Goal: Entertainment & Leisure: Consume media (video, audio)

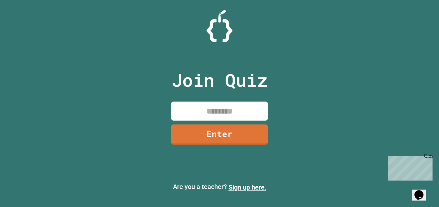
click at [202, 112] on input at bounding box center [219, 111] width 97 height 19
type input "********"
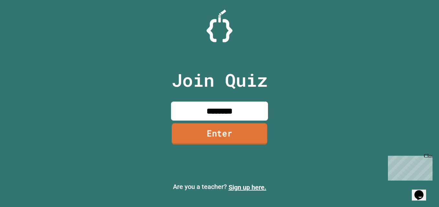
click at [214, 134] on link "Enter" at bounding box center [219, 134] width 96 height 21
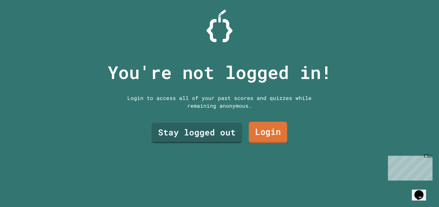
click at [260, 134] on link "Login" at bounding box center [268, 132] width 38 height 21
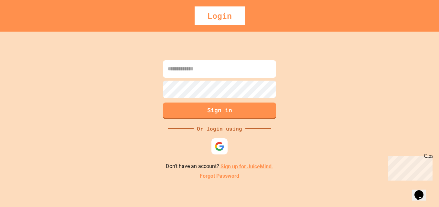
click at [246, 72] on input at bounding box center [219, 68] width 113 height 17
type input "**********"
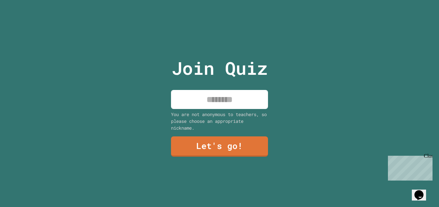
click at [231, 99] on input at bounding box center [219, 99] width 97 height 19
type input "******"
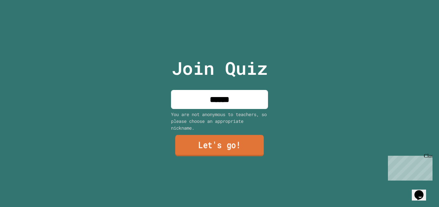
click at [199, 147] on link "Let's go!" at bounding box center [219, 145] width 88 height 21
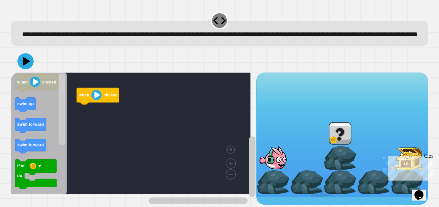
scroll to position [10, 0]
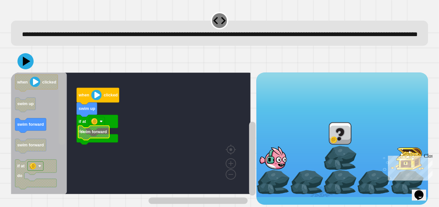
click at [66, 142] on div "when clicked swim up if at do swim forward when clicked swim up swim forward sw…" at bounding box center [133, 139] width 245 height 132
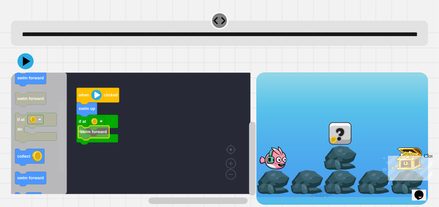
click at [61, 156] on rect "Blockly Workspace" at bounding box center [62, 137] width 6 height 72
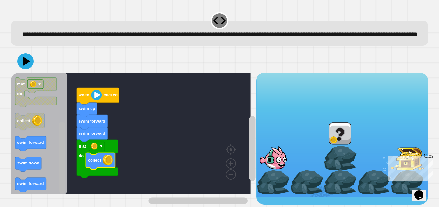
click at [56, 186] on div "when clicked swim up swim forward swim forward if at do collect when clicked sw…" at bounding box center [133, 139] width 245 height 132
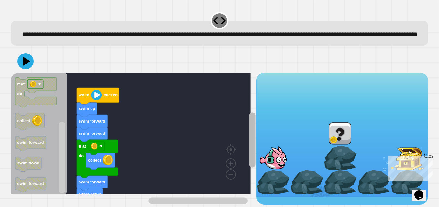
click at [249, 149] on rect "Blockly Workspace" at bounding box center [252, 141] width 6 height 56
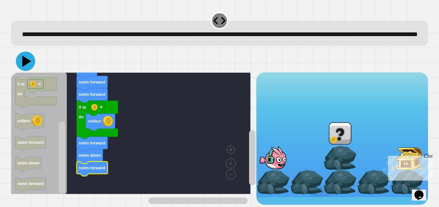
click at [26, 68] on icon at bounding box center [25, 61] width 19 height 19
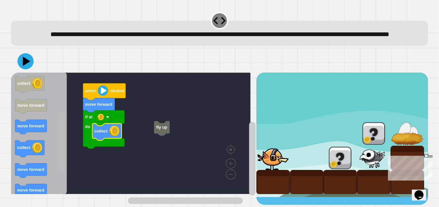
click at [62, 160] on rect "Blockly Workspace" at bounding box center [62, 142] width 6 height 60
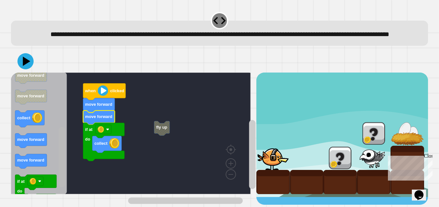
click at [63, 161] on rect "Blockly Workspace" at bounding box center [62, 157] width 6 height 60
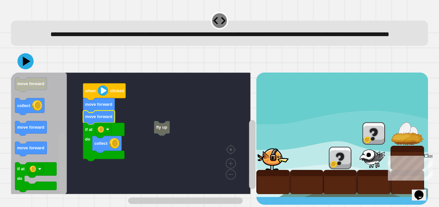
click at [59, 168] on rect "Blockly Workspace" at bounding box center [62, 163] width 6 height 60
click at [61, 175] on rect "Blockly Workspace" at bounding box center [62, 163] width 6 height 60
click at [59, 207] on html "**********" at bounding box center [219, 103] width 439 height 207
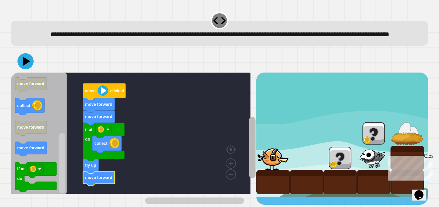
click at [242, 187] on div "when clicked move forward move forward if at do collect fly up move forward whe…" at bounding box center [133, 139] width 245 height 132
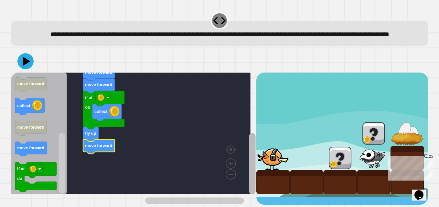
click at [249, 178] on rect "Blockly Workspace" at bounding box center [252, 164] width 6 height 62
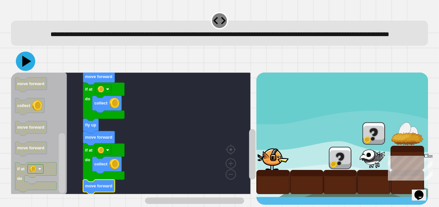
click at [31, 62] on icon at bounding box center [25, 61] width 19 height 19
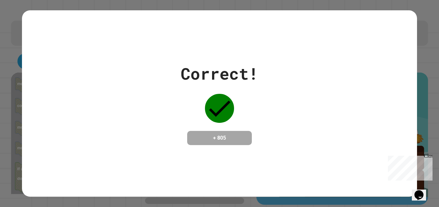
click at [116, 120] on div "Correct! + 805" at bounding box center [219, 104] width 395 height 84
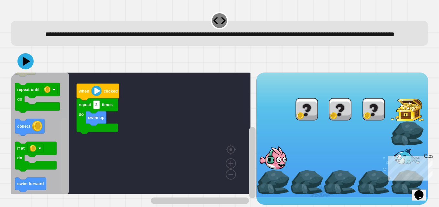
click at [102, 183] on div "swim up repeat 2 times do when clicked when clicked repeat 2 times do swim up r…" at bounding box center [133, 139] width 245 height 132
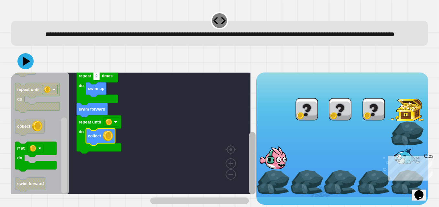
click at [249, 148] on rect "Blockly Workspace" at bounding box center [252, 163] width 6 height 63
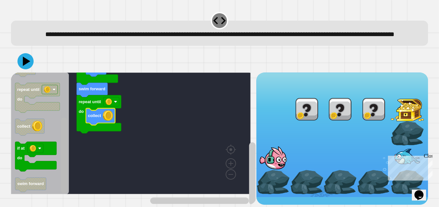
click at [64, 172] on rect "Blockly Workspace" at bounding box center [64, 156] width 6 height 76
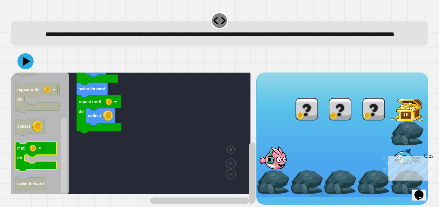
click at [37, 167] on icon "Blockly Workspace" at bounding box center [35, 157] width 41 height 30
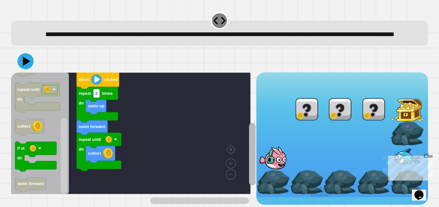
click at [241, 144] on div "swim up repeat 2 times do swim forward repeat until do collect when clicked whe…" at bounding box center [133, 139] width 245 height 132
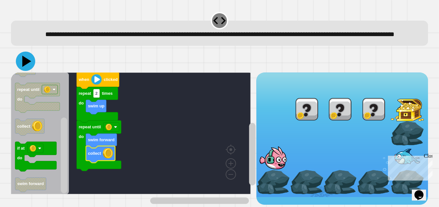
click at [23, 64] on icon at bounding box center [26, 61] width 9 height 11
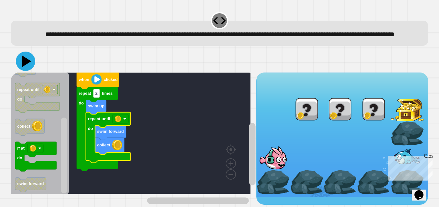
click at [23, 66] on icon at bounding box center [26, 61] width 9 height 11
click at [58, 167] on div "repeat 2 times do swim up repeat until do swim forward collect when clicked whe…" at bounding box center [133, 139] width 245 height 132
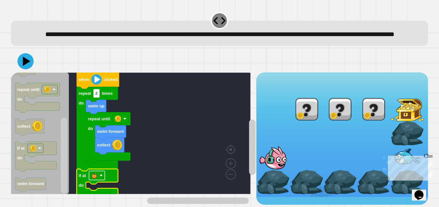
click at [97, 179] on image "Blockly Workspace" at bounding box center [94, 175] width 6 height 6
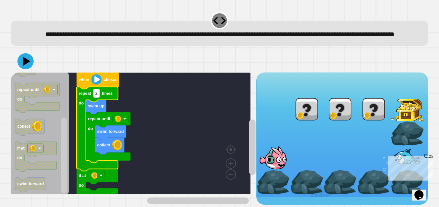
click at [74, 181] on rect "Blockly Workspace" at bounding box center [130, 134] width 239 height 122
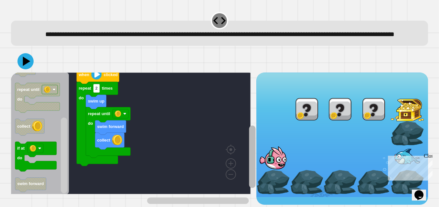
click at [248, 138] on g "Blockly Workspace" at bounding box center [252, 148] width 8 height 113
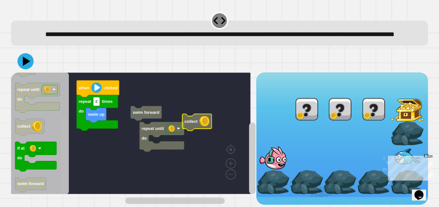
click at [65, 148] on rect "Blockly Workspace" at bounding box center [64, 156] width 6 height 76
click at [69, 164] on div "when clicked repeat 2 times do swim up repeat until do swim forward collect whe…" at bounding box center [133, 139] width 245 height 132
click at [45, 207] on html "**********" at bounding box center [219, 103] width 439 height 207
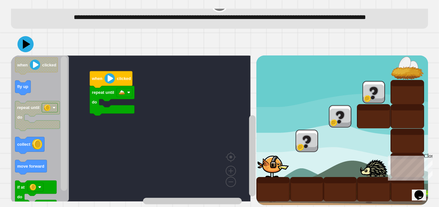
scroll to position [35, 0]
click at [73, 94] on div "repeat until do when clicked when clicked fly up repeat until do collect move f…" at bounding box center [133, 131] width 245 height 150
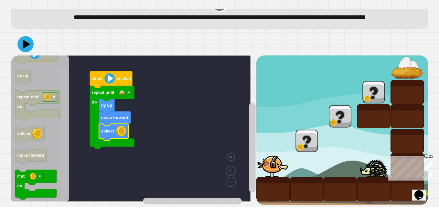
click at [59, 144] on div "when clicked repeat until do fly up move forward collect when clicked fly up re…" at bounding box center [133, 131] width 245 height 150
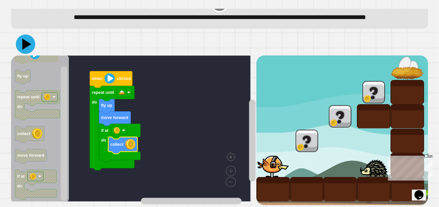
click at [30, 41] on icon at bounding box center [25, 44] width 19 height 19
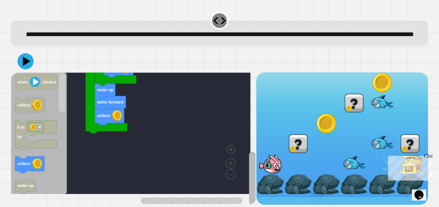
click at [249, 162] on rect "Blockly Workspace" at bounding box center [252, 178] width 6 height 53
click at [75, 82] on div "collect collect swim forward swim up if at do swim forward swim up repeat 2 tim…" at bounding box center [219, 127] width 417 height 155
click at [36, 73] on div at bounding box center [219, 61] width 417 height 23
click at [32, 71] on icon at bounding box center [25, 61] width 19 height 19
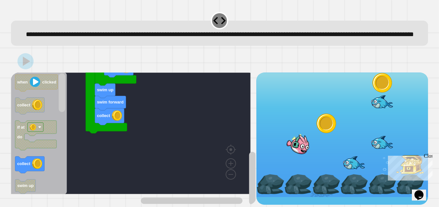
scroll to position [10, 0]
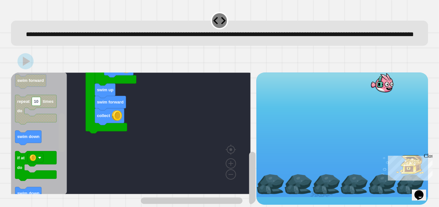
click at [64, 127] on rect "Blockly Workspace" at bounding box center [62, 133] width 6 height 39
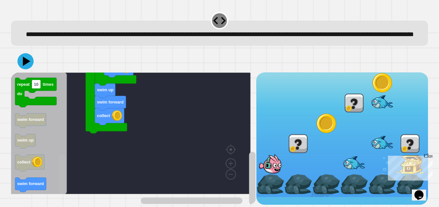
click at [66, 190] on g "Blockly Workspace" at bounding box center [62, 134] width 8 height 120
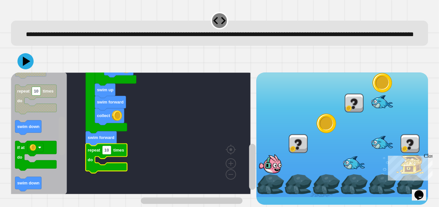
click at [72, 127] on div "collect collect swim forward swim up if at do swim forward swim up repeat 2 tim…" at bounding box center [133, 139] width 245 height 132
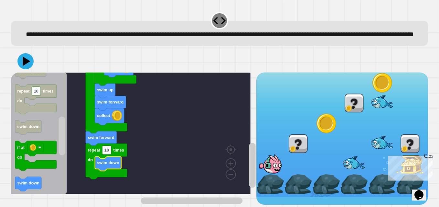
click at [428, 157] on div "Close" at bounding box center [427, 157] width 8 height 8
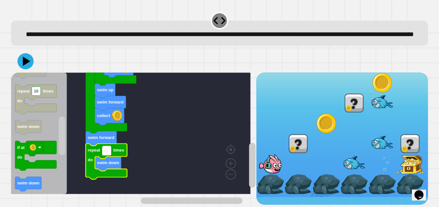
type input "*"
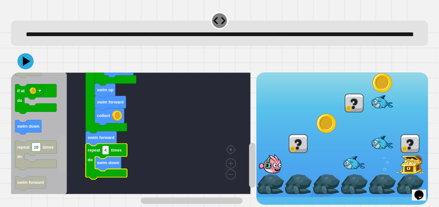
click at [66, 159] on g "Blockly Workspace" at bounding box center [62, 134] width 8 height 120
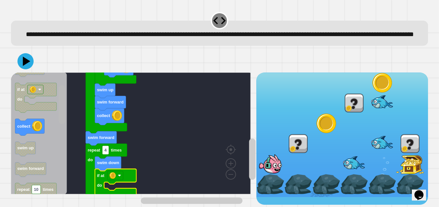
click at [65, 115] on rect "Blockly Workspace" at bounding box center [62, 105] width 6 height 39
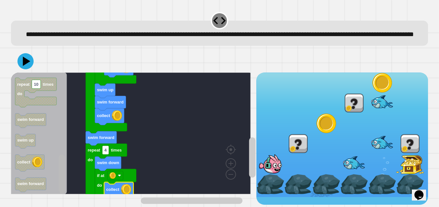
click at [72, 195] on div "when clicked collect collect swim forward swim up if at do swim forward swim up…" at bounding box center [133, 139] width 245 height 132
click at [24, 65] on icon at bounding box center [26, 61] width 9 height 11
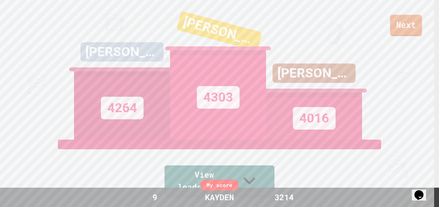
click at [403, 27] on link "Next" at bounding box center [406, 25] width 32 height 21
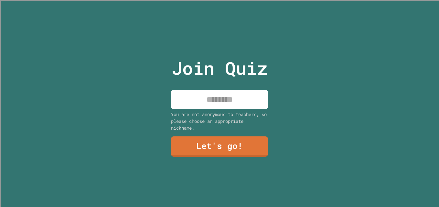
click at [204, 85] on div "Join Quiz You are not anonymous to teachers, so please choose an appropriate ni…" at bounding box center [219, 103] width 109 height 207
click at [217, 98] on input at bounding box center [219, 99] width 97 height 19
type input "******"
click at [251, 148] on link "Let's go!" at bounding box center [219, 145] width 92 height 21
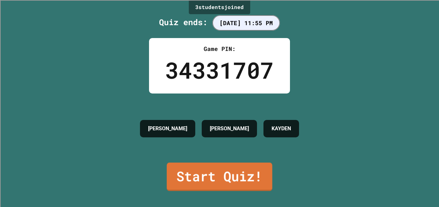
click at [225, 181] on link "Start Quiz!" at bounding box center [219, 177] width 105 height 28
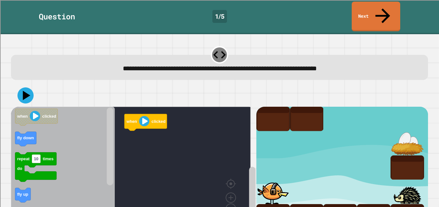
scroll to position [19, 0]
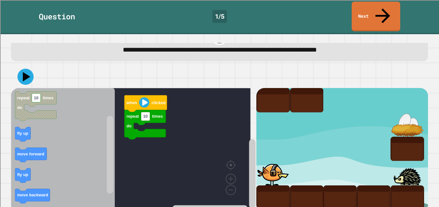
click at [116, 128] on div "when clicked repeat 10 times do when clicked fly down repeat 10 times do fly up…" at bounding box center [133, 150] width 245 height 125
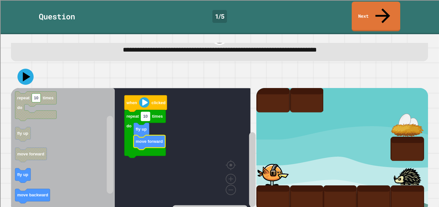
click at [150, 112] on rect "Blockly Workspace" at bounding box center [145, 116] width 9 height 9
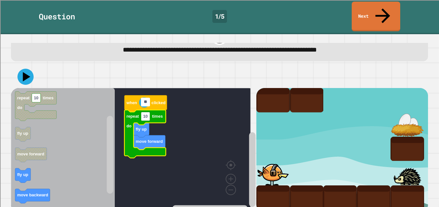
type input "*"
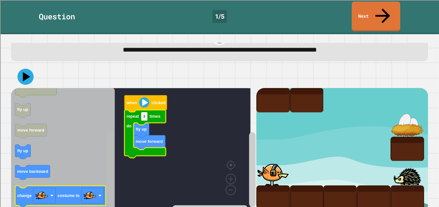
click at [98, 183] on div "when clicked repeat 3 times do fly up move forward when clicked fly down repeat…" at bounding box center [133, 150] width 245 height 125
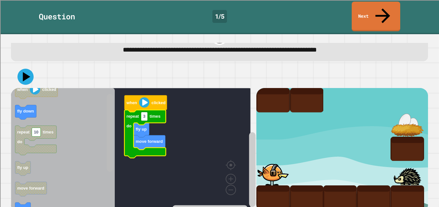
click at [101, 116] on div "when clicked repeat 3 times do fly up move forward when clicked fly down repeat…" at bounding box center [133, 150] width 245 height 125
click at [102, 124] on div "when clicked repeat 3 times do fly up move forward when clicked fly down repeat…" at bounding box center [133, 150] width 245 height 125
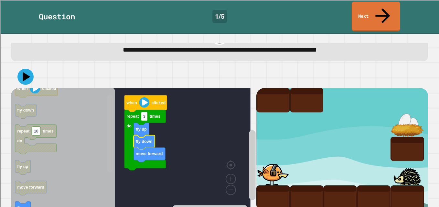
click at [114, 177] on div "when clicked repeat 3 times do fly up fly down move forward when clicked fly do…" at bounding box center [133, 150] width 245 height 125
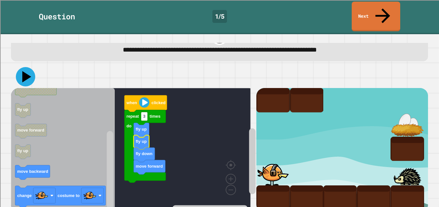
click at [28, 67] on icon at bounding box center [25, 76] width 19 height 19
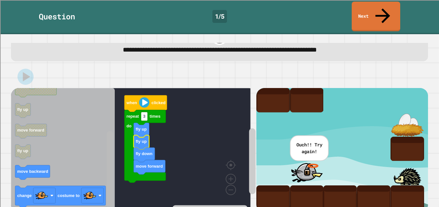
click at [109, 163] on rect "Blockly Workspace" at bounding box center [110, 170] width 6 height 78
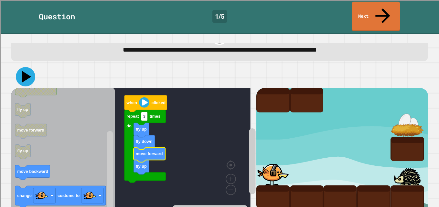
click at [22, 67] on icon at bounding box center [25, 76] width 19 height 19
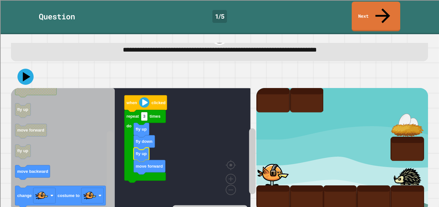
click at [111, 131] on rect "Blockly Workspace" at bounding box center [110, 170] width 6 height 78
click at [31, 67] on icon at bounding box center [25, 76] width 18 height 18
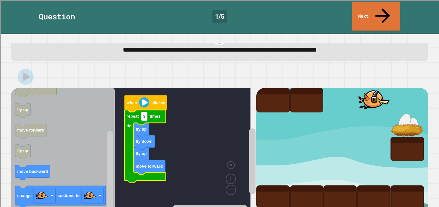
click at [148, 110] on icon "Blockly Workspace" at bounding box center [144, 146] width 41 height 73
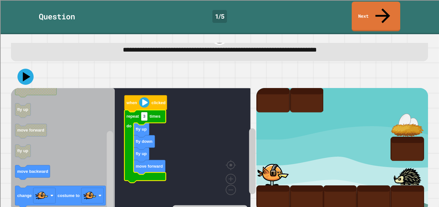
click at [149, 110] on icon "Blockly Workspace" at bounding box center [144, 146] width 41 height 73
click at [144, 114] on text "3" at bounding box center [144, 116] width 2 height 5
type input "*"
click at [26, 71] on icon at bounding box center [26, 76] width 9 height 11
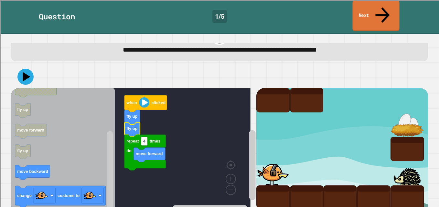
click at [371, 8] on link "Next" at bounding box center [375, 15] width 47 height 31
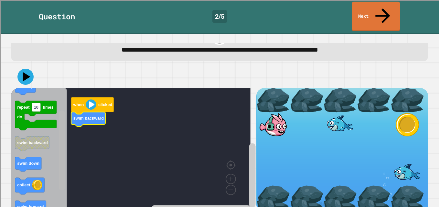
click at [60, 178] on rect "Blockly Workspace" at bounding box center [62, 151] width 6 height 80
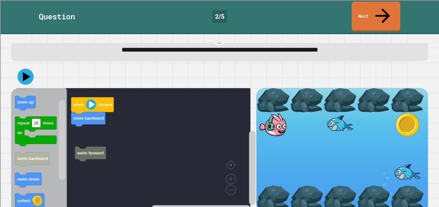
click at [86, 130] on div "when clicked swim backward swim forward when clicked swim up repeat 10 times do…" at bounding box center [133, 150] width 245 height 125
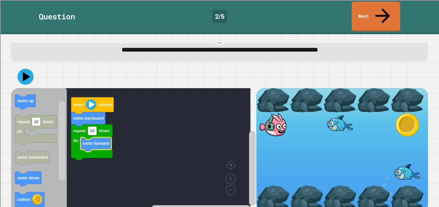
click at [97, 125] on icon "Blockly Workspace" at bounding box center [91, 143] width 41 height 36
click at [93, 129] on text "10" at bounding box center [92, 131] width 5 height 5
type input "*"
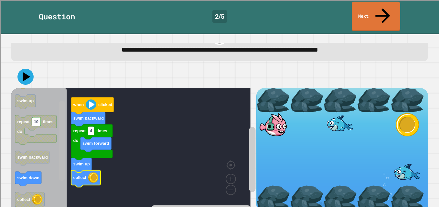
click at [61, 197] on div "when clicked swim backward repeat 4 times do swim forward swim up collect when …" at bounding box center [219, 139] width 421 height 152
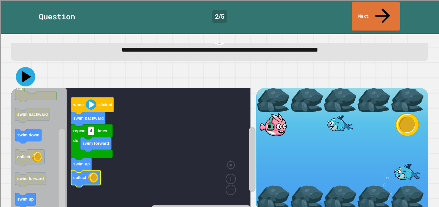
click at [25, 71] on icon at bounding box center [26, 76] width 9 height 11
click at [367, 1] on link "Next" at bounding box center [376, 15] width 48 height 31
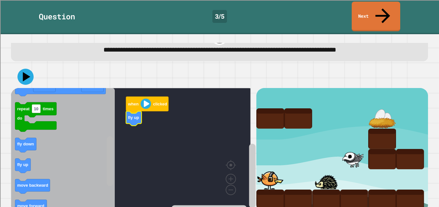
click at [117, 156] on div "when clicked fly up when clicked move forward repeat 10 times do fly up change …" at bounding box center [133, 150] width 245 height 125
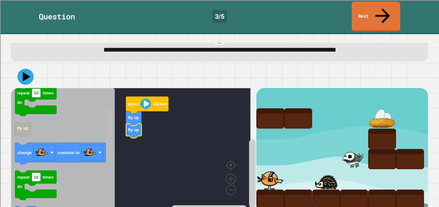
click at [105, 132] on div "when clicked fly up fly up when clicked move forward repeat 10 times do fly up …" at bounding box center [133, 150] width 245 height 125
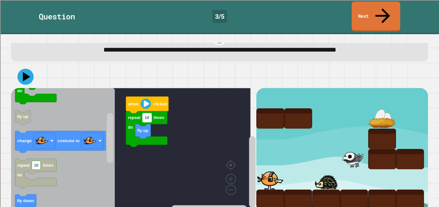
click at [148, 116] on text "10" at bounding box center [146, 118] width 5 height 5
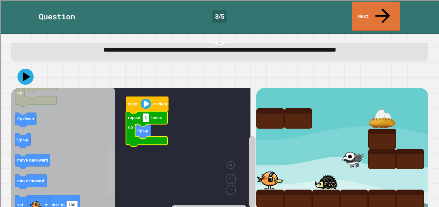
click at [110, 164] on rect "Blockly Workspace" at bounding box center [110, 172] width 6 height 50
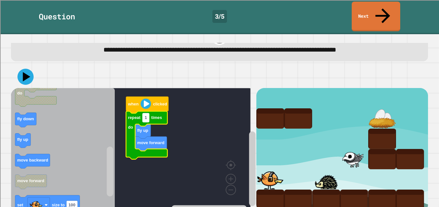
click at [145, 116] on text "1" at bounding box center [145, 118] width 2 height 5
type input "*"
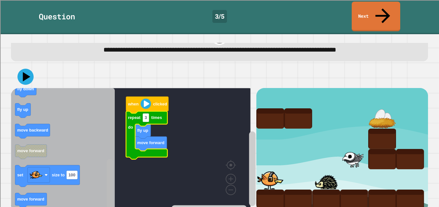
click at [109, 188] on rect "Blockly Workspace" at bounding box center [110, 184] width 6 height 50
click at [27, 195] on icon "Blockly Workspace" at bounding box center [63, 149] width 104 height 122
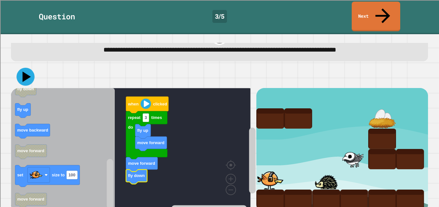
click at [25, 72] on icon at bounding box center [27, 77] width 8 height 11
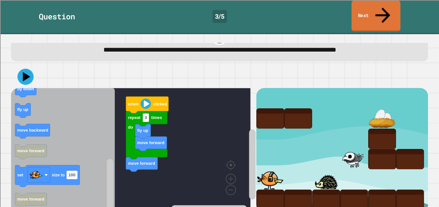
click at [376, 7] on link "Next" at bounding box center [375, 15] width 49 height 31
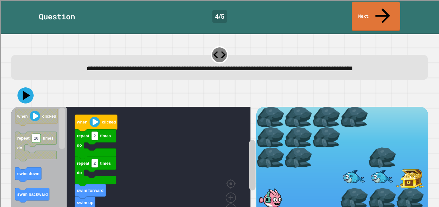
scroll to position [29, 0]
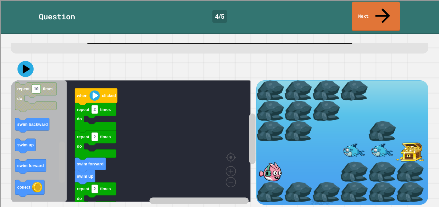
click at [64, 162] on rect "Blockly Workspace" at bounding box center [62, 163] width 6 height 42
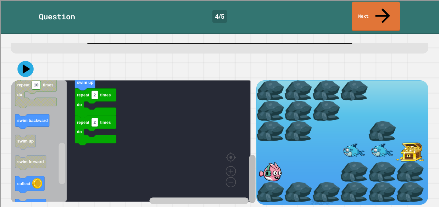
click at [249, 182] on rect "Blockly Workspace" at bounding box center [252, 179] width 6 height 48
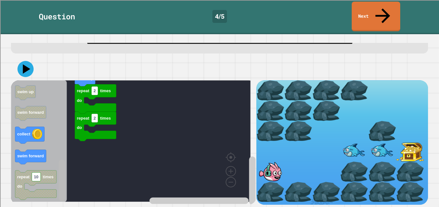
click at [62, 168] on rect "Blockly Workspace" at bounding box center [62, 181] width 6 height 42
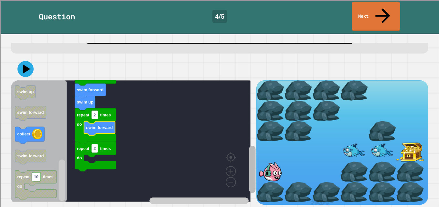
click at [240, 165] on div "repeat 2 times do repeat 2 times do repeat 2 times do swim forward swim up swim…" at bounding box center [133, 142] width 245 height 125
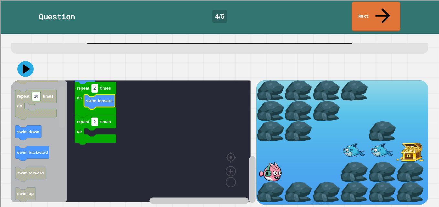
click at [67, 99] on div "repeat 2 times do repeat 2 times do repeat 2 times do swim forward swim up swim…" at bounding box center [133, 142] width 245 height 125
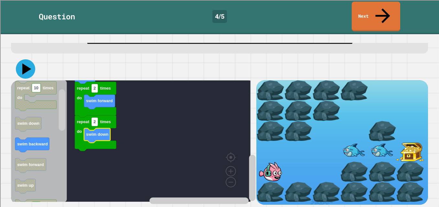
click at [27, 59] on icon at bounding box center [25, 68] width 19 height 19
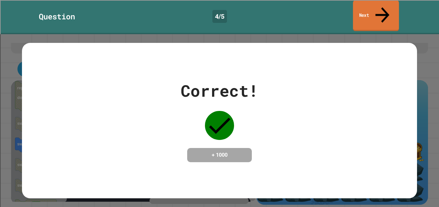
click at [365, 6] on link "Next" at bounding box center [376, 15] width 46 height 31
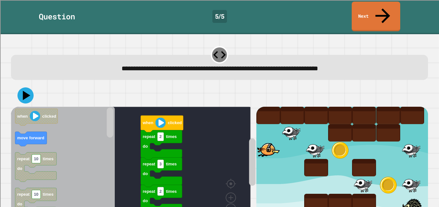
scroll to position [19, 0]
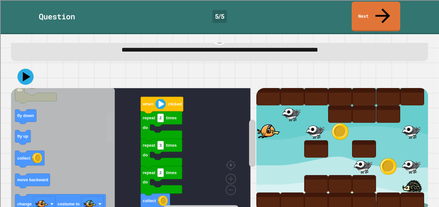
click at [114, 115] on g "Blockly Workspace" at bounding box center [110, 149] width 8 height 120
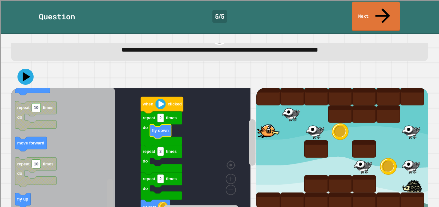
click at [104, 179] on div "when clicked repeat 2 times do repeat 2 times do collect repeat 2 times do repe…" at bounding box center [133, 150] width 245 height 125
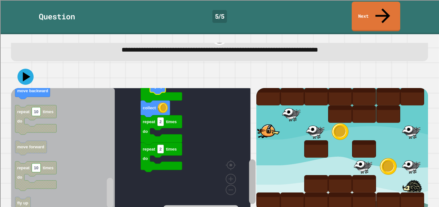
click at [249, 160] on rect "Blockly Workspace" at bounding box center [252, 182] width 6 height 45
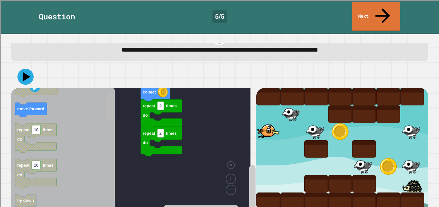
click at [115, 88] on div "when clicked repeat 2 times do repeat 2 times do collect repeat 2 times do fly …" at bounding box center [133, 150] width 245 height 125
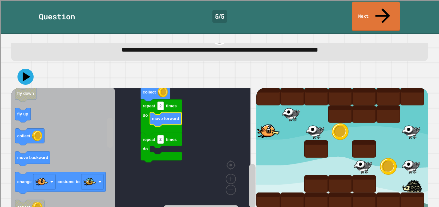
click at [108, 127] on rect "Blockly Workspace" at bounding box center [110, 133] width 6 height 30
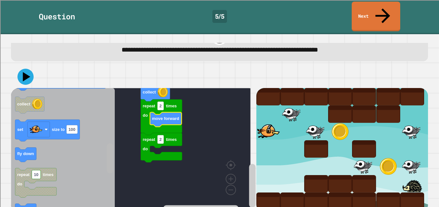
click at [107, 149] on rect "Blockly Workspace" at bounding box center [110, 159] width 6 height 30
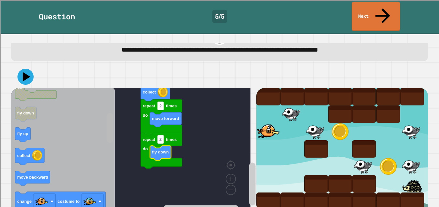
click at [111, 113] on rect "Blockly Workspace" at bounding box center [110, 128] width 6 height 30
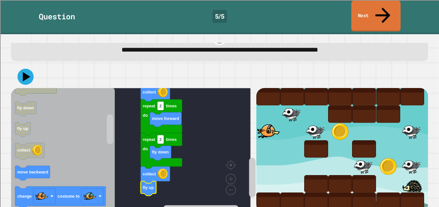
click at [356, 12] on link "Next" at bounding box center [375, 15] width 49 height 31
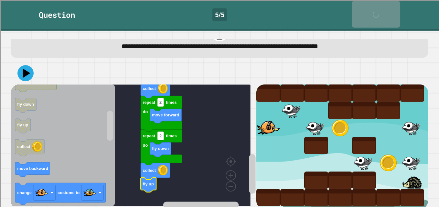
scroll to position [0, 0]
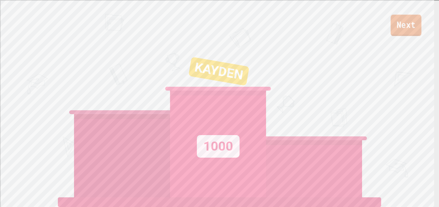
click at [398, 34] on link "Next" at bounding box center [405, 25] width 31 height 21
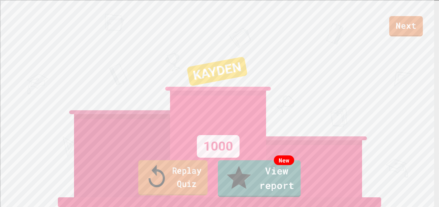
click at [160, 182] on link "Replay Quiz" at bounding box center [172, 177] width 69 height 35
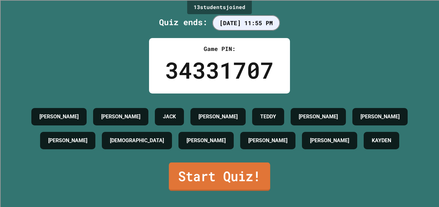
click at [206, 169] on link "Start Quiz!" at bounding box center [219, 177] width 101 height 28
